Goal: Transaction & Acquisition: Obtain resource

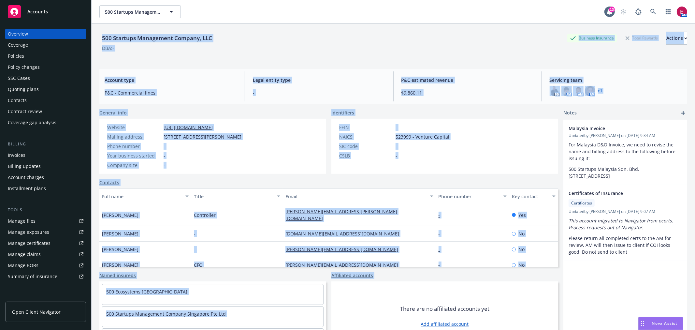
scroll to position [24, 0]
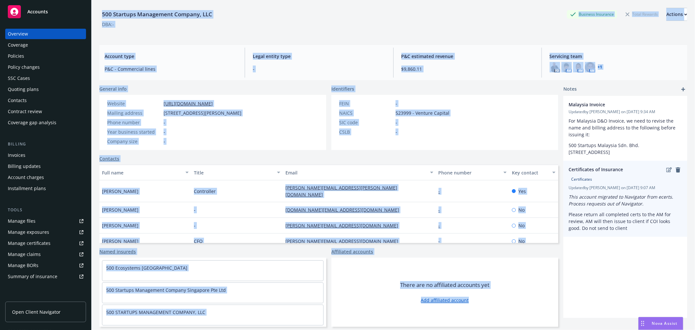
drag, startPoint x: 94, startPoint y: 34, endPoint x: 558, endPoint y: 256, distance: 514.3
click at [509, 329] on html "Accounts Overview Coverage Policies Policy changes SSC Cases Quoting plans Cont…" at bounding box center [347, 165] width 695 height 330
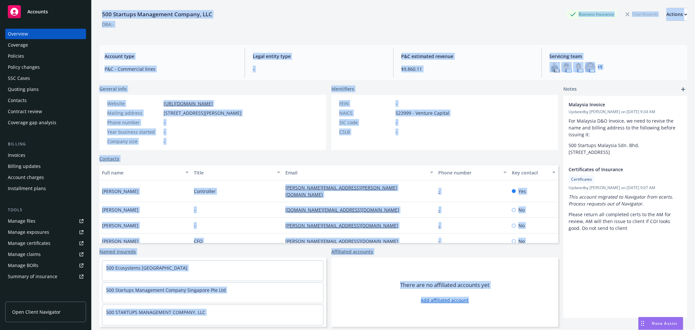
click at [546, 246] on div "General info Website [URL][DOMAIN_NAME] Mailing address [STREET_ADDRESS][PERSON…" at bounding box center [328, 205] width 459 height 241
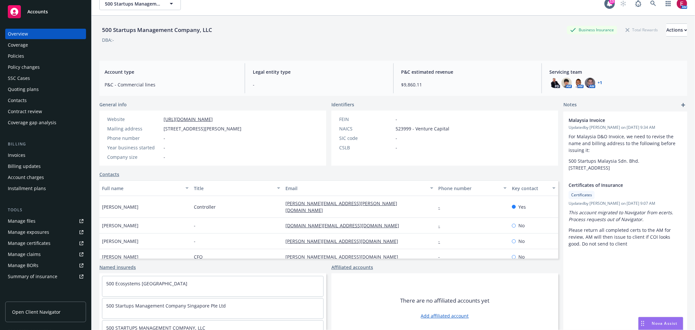
scroll to position [0, 0]
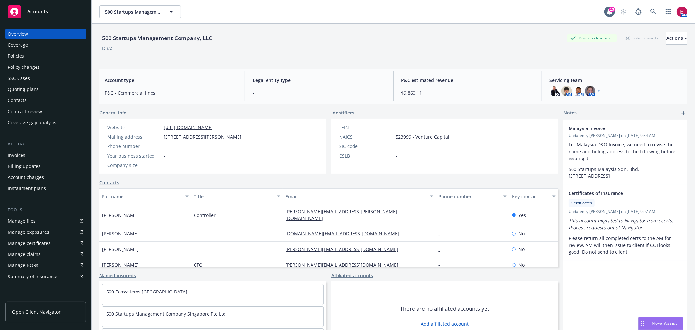
click at [66, 53] on div "Policies" at bounding box center [46, 56] width 76 height 10
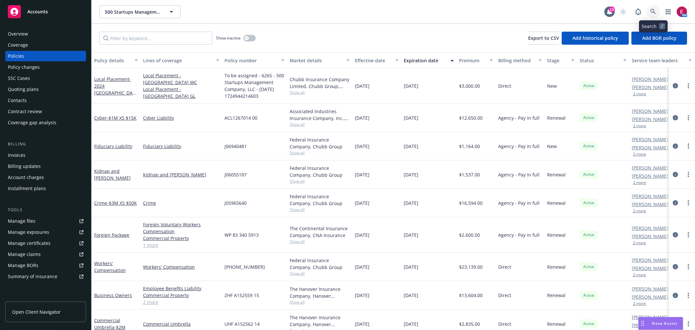
click at [653, 8] on link at bounding box center [652, 11] width 13 height 13
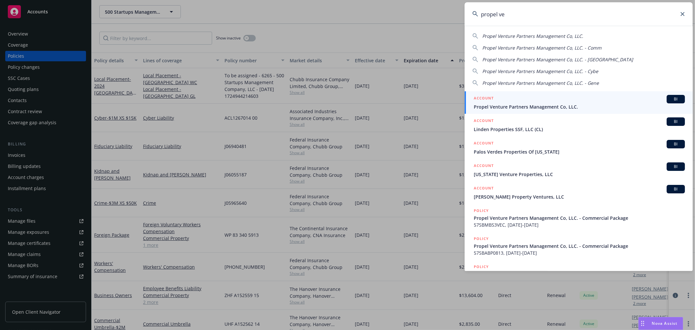
type input "propel ve"
click at [502, 99] on div "ACCOUNT BI" at bounding box center [579, 99] width 211 height 8
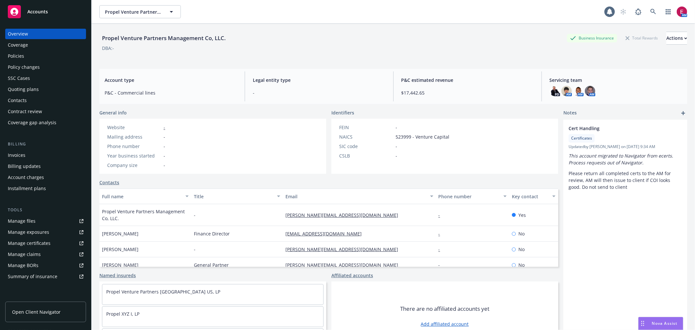
click at [44, 55] on div "Policies" at bounding box center [46, 56] width 76 height 10
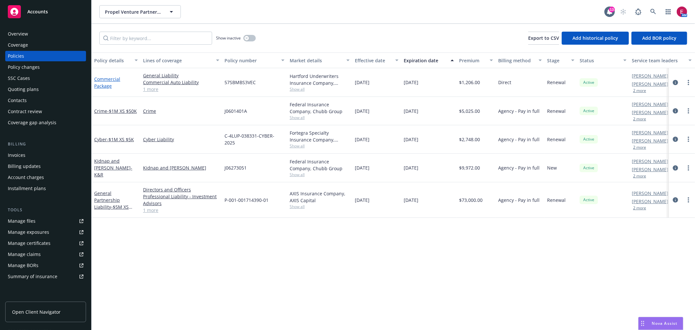
click at [98, 76] on link "Commercial Package" at bounding box center [107, 82] width 26 height 13
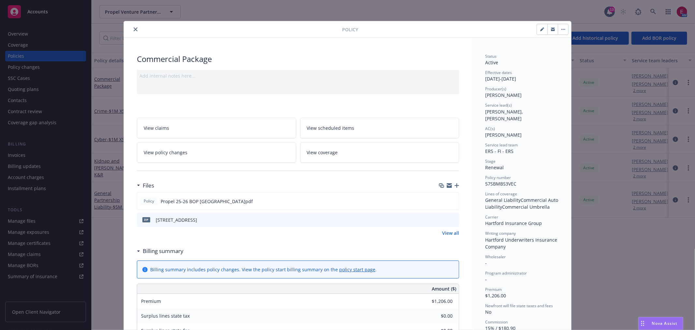
click at [439, 216] on div "zip [STREET_ADDRESS]" at bounding box center [298, 219] width 322 height 14
click at [440, 219] on icon "download file" at bounding box center [442, 219] width 4 height 4
click at [134, 28] on icon "close" at bounding box center [136, 29] width 4 height 4
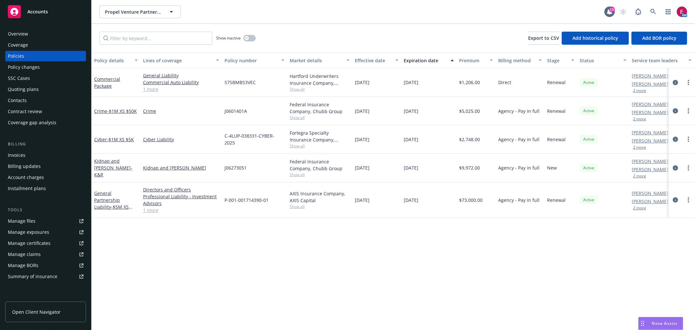
click at [37, 242] on div "Manage certificates" at bounding box center [29, 243] width 43 height 10
click at [652, 15] on link at bounding box center [652, 11] width 13 height 13
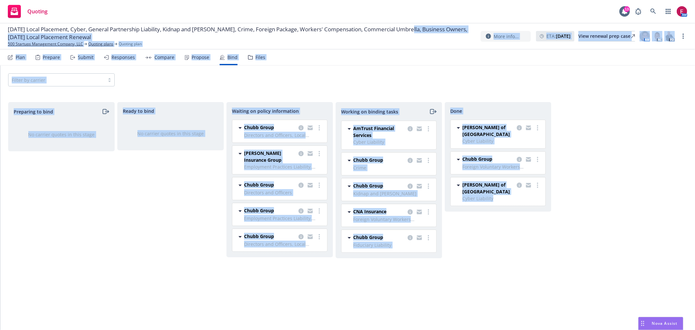
drag, startPoint x: 525, startPoint y: 275, endPoint x: 1, endPoint y: 34, distance: 576.3
click at [1, 34] on div "[DATE] Local Placement, Cyber, General Partnership Liability, Kidnap and [PERSO…" at bounding box center [347, 176] width 695 height 306
click at [513, 220] on div "[PERSON_NAME] of London Cyber Liability [DATE] - [DATE] [DATE] 8:25 AM Chubb Gr…" at bounding box center [498, 209] width 106 height 214
